Goal: Transaction & Acquisition: Purchase product/service

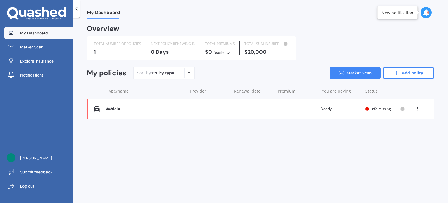
click at [122, 108] on div "Vehicle" at bounding box center [144, 108] width 79 height 5
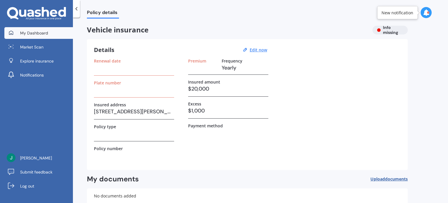
click at [36, 35] on span "My Dashboard" at bounding box center [34, 33] width 28 height 6
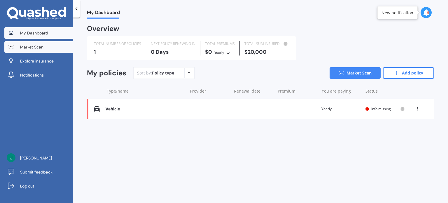
click at [35, 47] on span "Market Scan" at bounding box center [31, 47] width 23 height 6
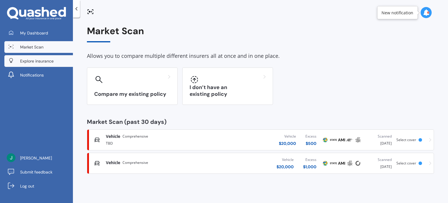
click at [38, 62] on span "Explore insurance" at bounding box center [37, 61] width 34 height 6
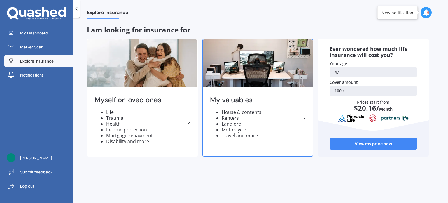
click at [226, 77] on img at bounding box center [258, 62] width 110 height 47
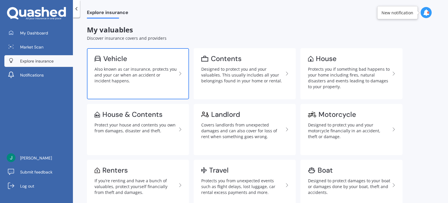
click at [156, 78] on div "Also known as car insurance, protects you and your car when an accident or inci…" at bounding box center [135, 74] width 82 height 17
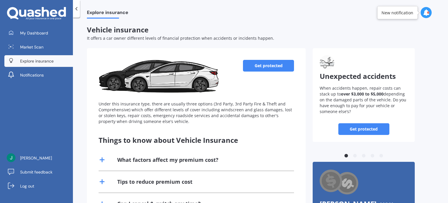
click at [255, 64] on link "Get protected" at bounding box center [268, 66] width 51 height 12
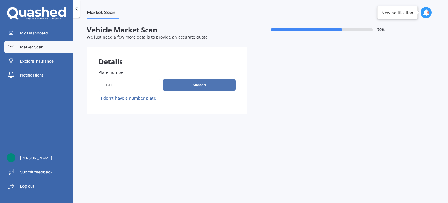
click at [193, 84] on button "Search" at bounding box center [199, 84] width 73 height 11
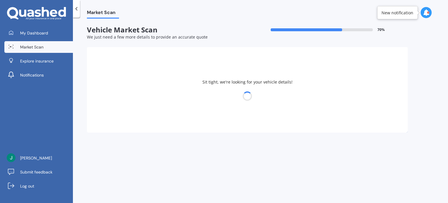
select select "MINI"
select select "19"
select select "06"
select select "1978"
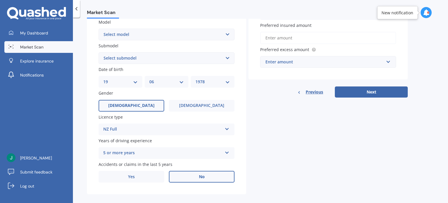
scroll to position [140, 0]
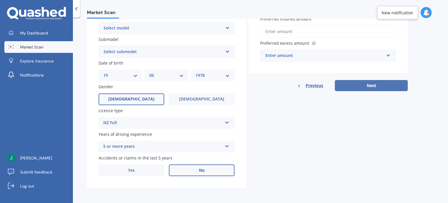
click at [346, 81] on button "Next" at bounding box center [370, 85] width 73 height 11
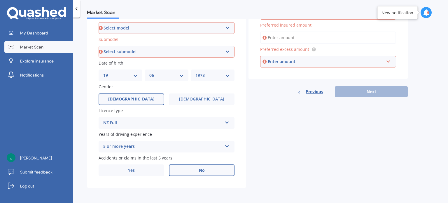
scroll to position [134, 0]
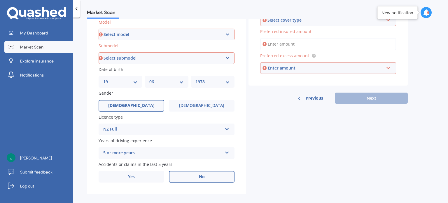
click at [161, 35] on select "Select model Clubman [PERSON_NAME] [PERSON_NAME] One" at bounding box center [166, 35] width 136 height 12
select select "CLUBMAN"
click at [98, 29] on select "Select model Clubman [PERSON_NAME] [PERSON_NAME] One" at bounding box center [166, 35] width 136 height 12
drag, startPoint x: 155, startPoint y: 51, endPoint x: 155, endPoint y: 56, distance: 5.0
click at [155, 56] on div "Submodel Select submodel (All)" at bounding box center [166, 53] width 136 height 21
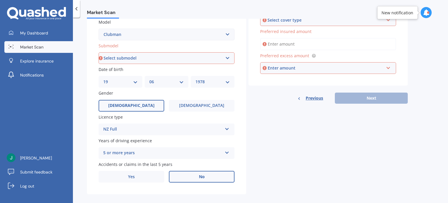
click at [155, 56] on select "Select submodel (All)" at bounding box center [166, 58] width 136 height 12
select select "(ALL)"
click at [98, 64] on select "Select submodel (All)" at bounding box center [166, 58] width 136 height 12
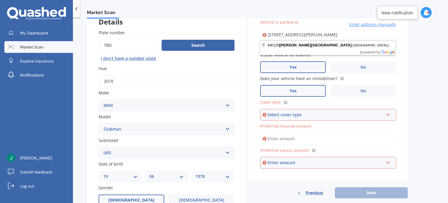
scroll to position [0, 0]
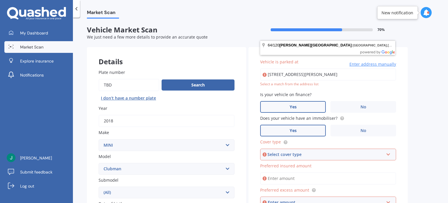
click at [297, 73] on input "[STREET_ADDRESS][PERSON_NAME]" at bounding box center [328, 74] width 136 height 12
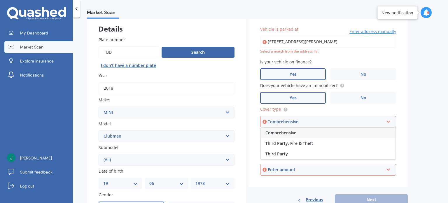
scroll to position [34, 0]
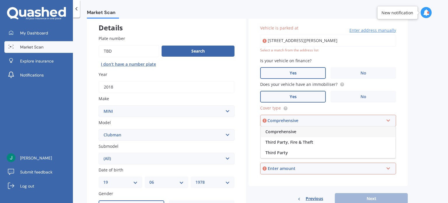
click at [311, 131] on div "Comprehensive" at bounding box center [327, 131] width 135 height 10
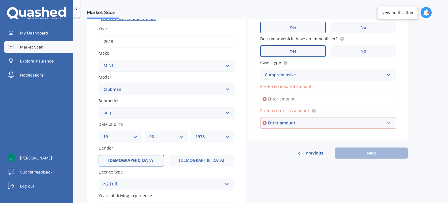
scroll to position [80, 0]
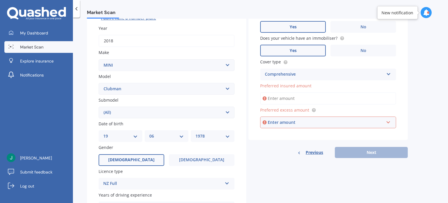
click at [302, 98] on input "Preferred insured amount" at bounding box center [328, 98] width 136 height 12
type input "$20,000"
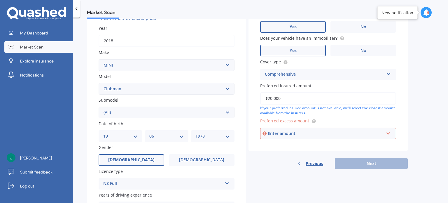
click at [305, 130] on div "Enter amount" at bounding box center [325, 133] width 116 height 6
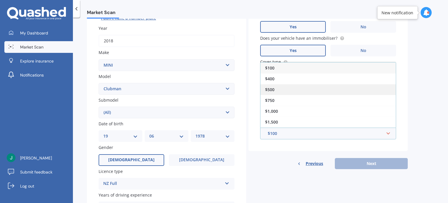
click at [294, 89] on div "$500" at bounding box center [327, 89] width 135 height 11
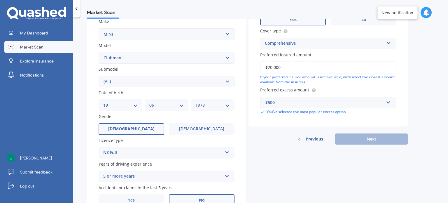
scroll to position [118, 0]
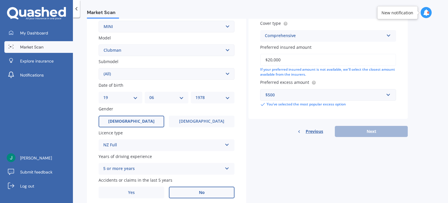
click at [358, 133] on div "Previous Next" at bounding box center [327, 131] width 159 height 11
click at [360, 132] on div "Previous Next" at bounding box center [327, 131] width 159 height 11
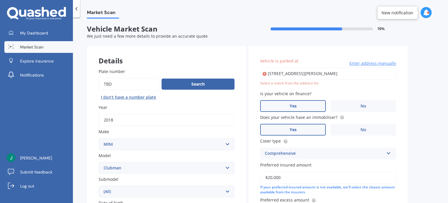
scroll to position [0, 0]
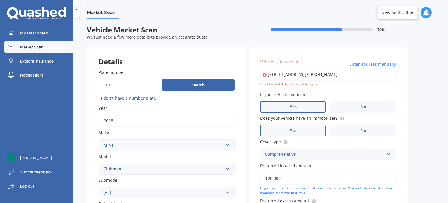
click at [300, 77] on input "[STREET_ADDRESS][PERSON_NAME]" at bounding box center [328, 74] width 136 height 12
type input "[STREET_ADDRESS][PERSON_NAME]"
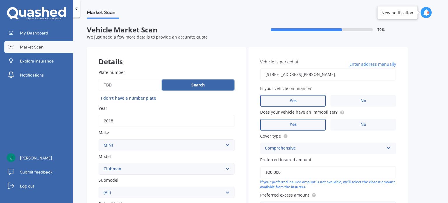
click at [292, 100] on span "Yes" at bounding box center [292, 100] width 7 height 5
click at [0, 0] on input "Yes" at bounding box center [0, 0] width 0 height 0
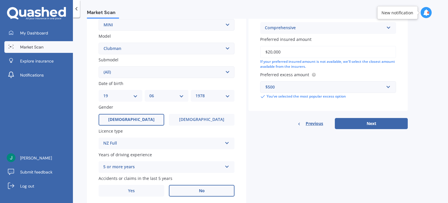
scroll to position [140, 0]
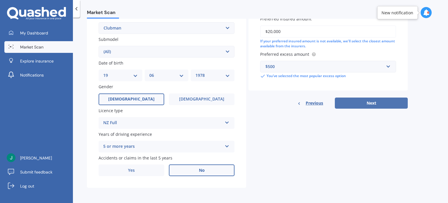
click at [352, 103] on button "Next" at bounding box center [370, 102] width 73 height 11
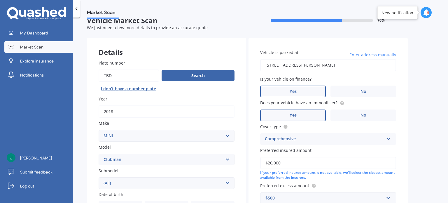
select select "19"
select select "06"
select select "1978"
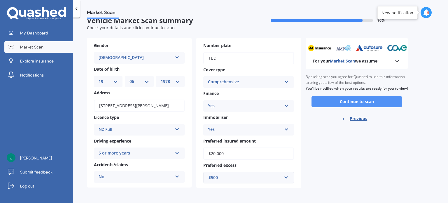
click at [343, 107] on button "Continue to scan" at bounding box center [356, 101] width 90 height 11
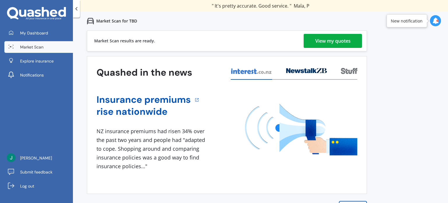
click at [316, 40] on div "View my quotes" at bounding box center [332, 41] width 35 height 14
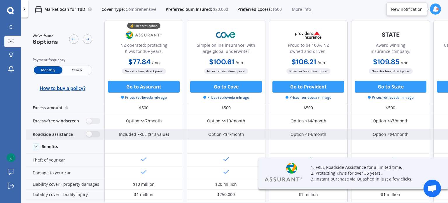
scroll to position [17, 0]
click at [96, 132] on label at bounding box center [93, 133] width 14 height 6
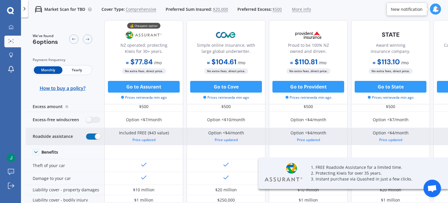
click at [89, 133] on label at bounding box center [93, 136] width 14 height 6
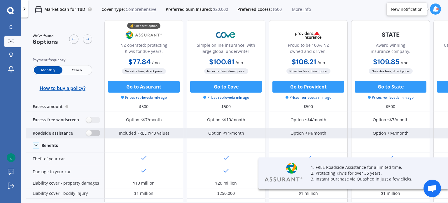
click at [94, 132] on label at bounding box center [93, 133] width 14 height 6
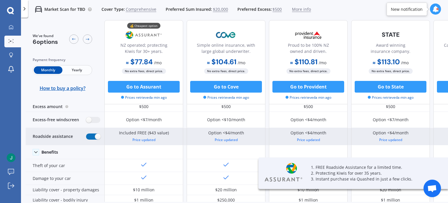
click at [88, 134] on label at bounding box center [93, 136] width 14 height 6
radio input "false"
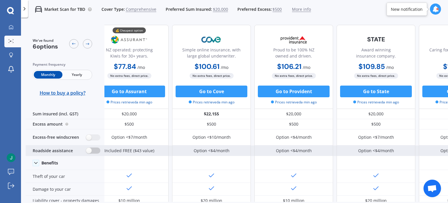
scroll to position [0, 15]
